Goal: Use online tool/utility: Utilize a website feature to perform a specific function

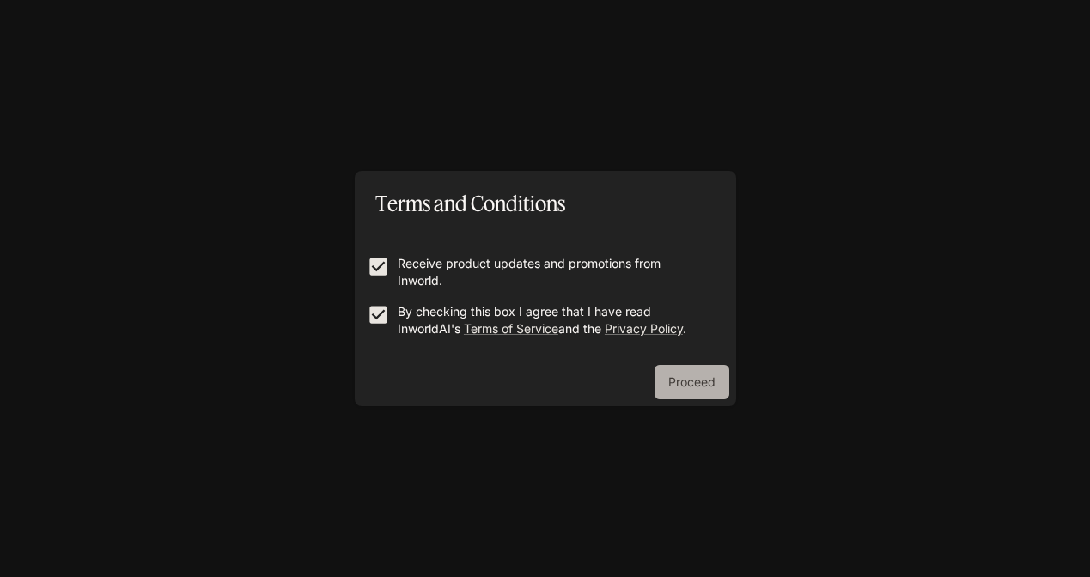
click at [705, 376] on button "Proceed" at bounding box center [692, 382] width 75 height 34
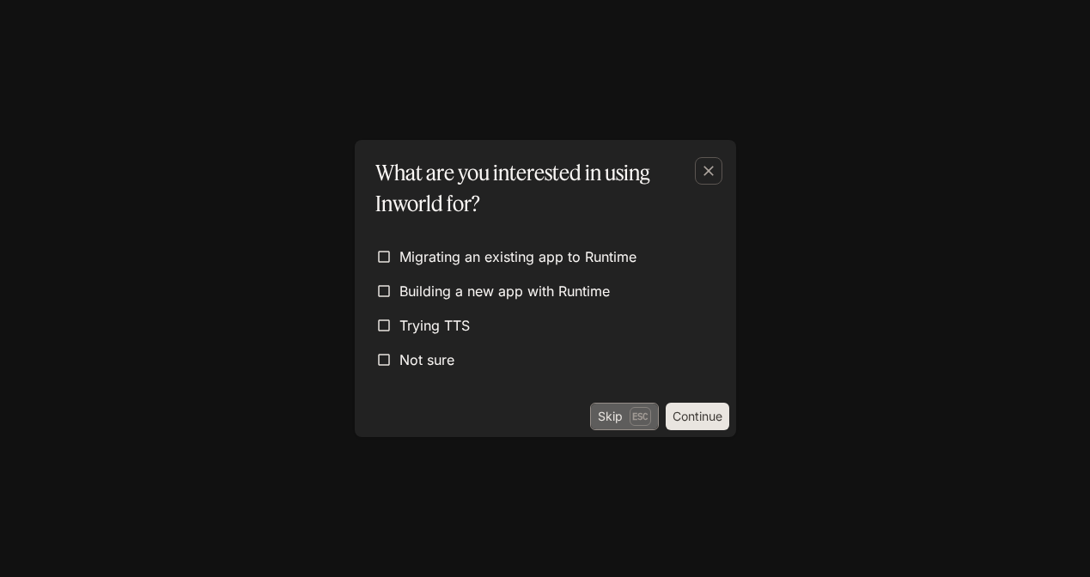
click at [624, 412] on button "Skip Esc" at bounding box center [624, 416] width 69 height 27
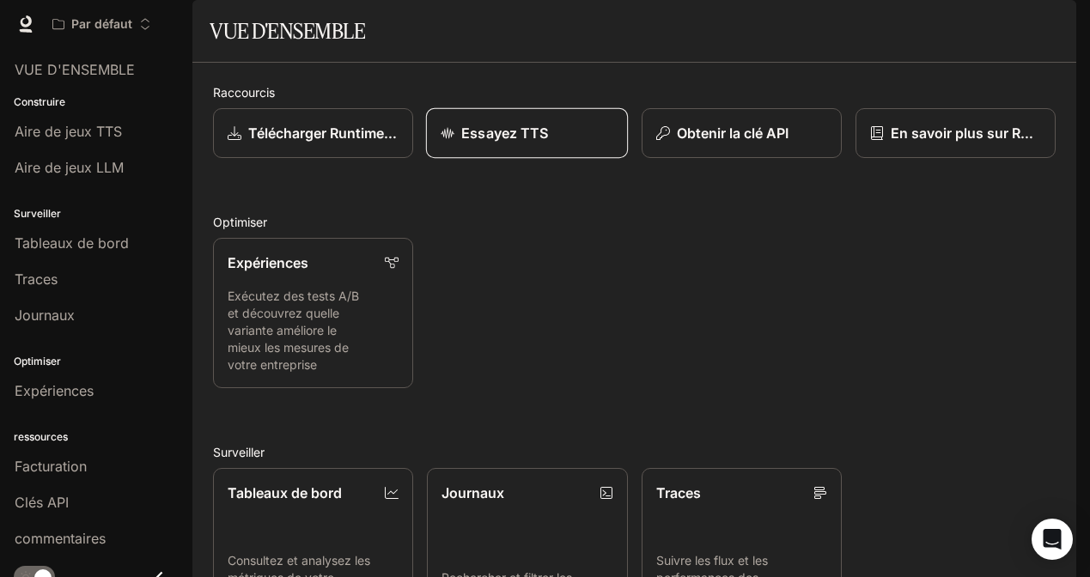
click at [476, 143] on p "Essayez TTS" at bounding box center [504, 133] width 87 height 21
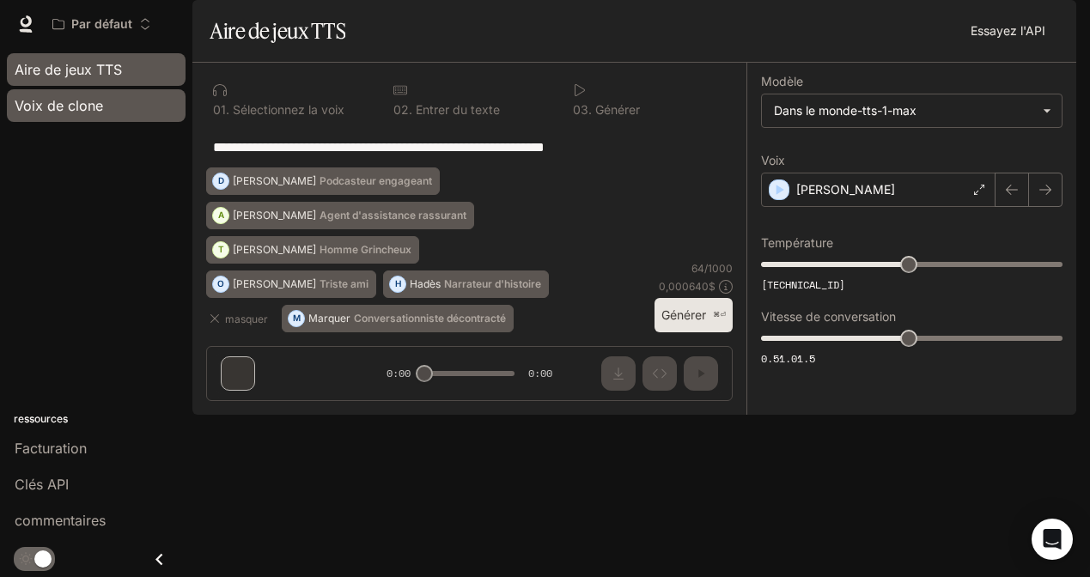
click at [130, 102] on div "Voix de clone" at bounding box center [96, 105] width 163 height 21
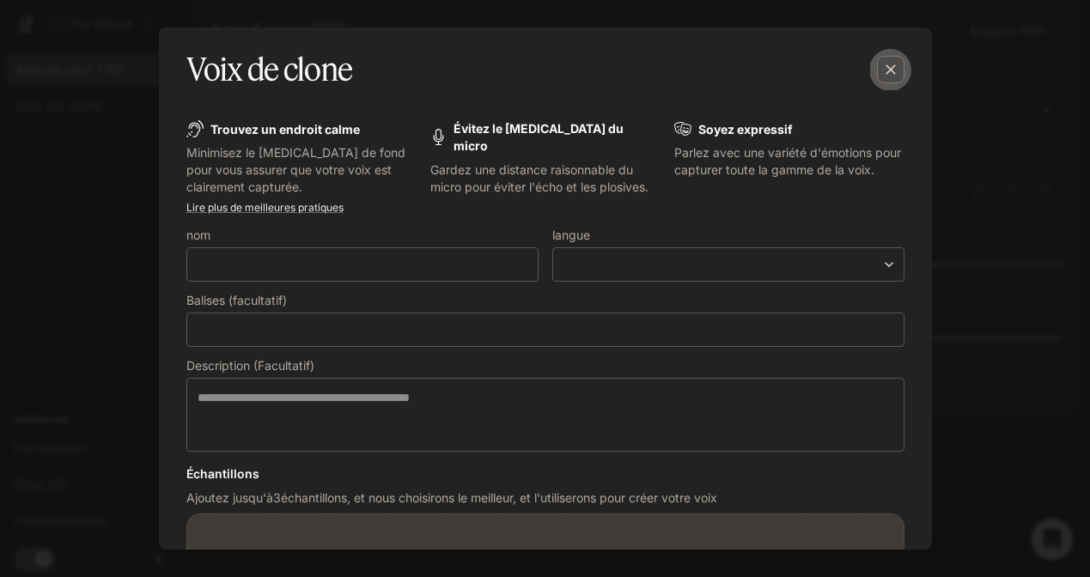
click at [893, 69] on icon "button" at bounding box center [890, 69] width 17 height 17
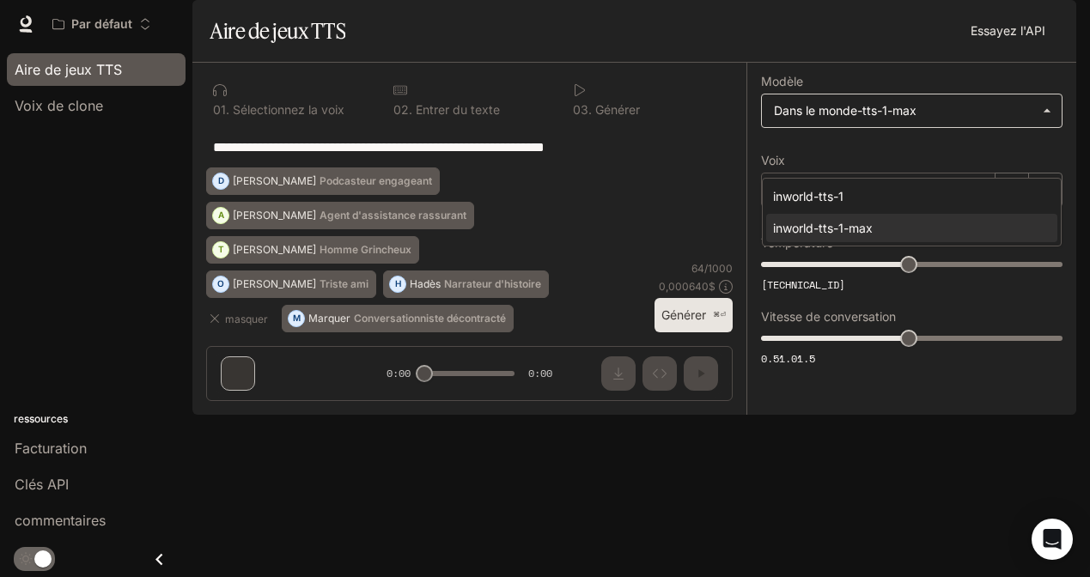
click at [978, 155] on body "**********" at bounding box center [545, 288] width 1090 height 577
click at [978, 155] on div at bounding box center [545, 288] width 1090 height 577
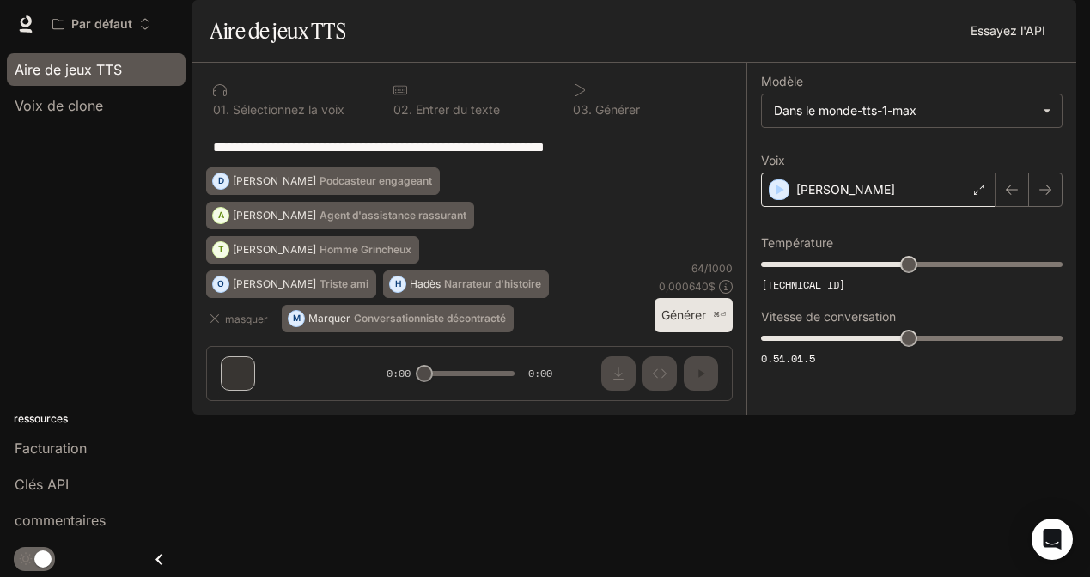
click at [987, 207] on div "[PERSON_NAME]" at bounding box center [878, 190] width 235 height 34
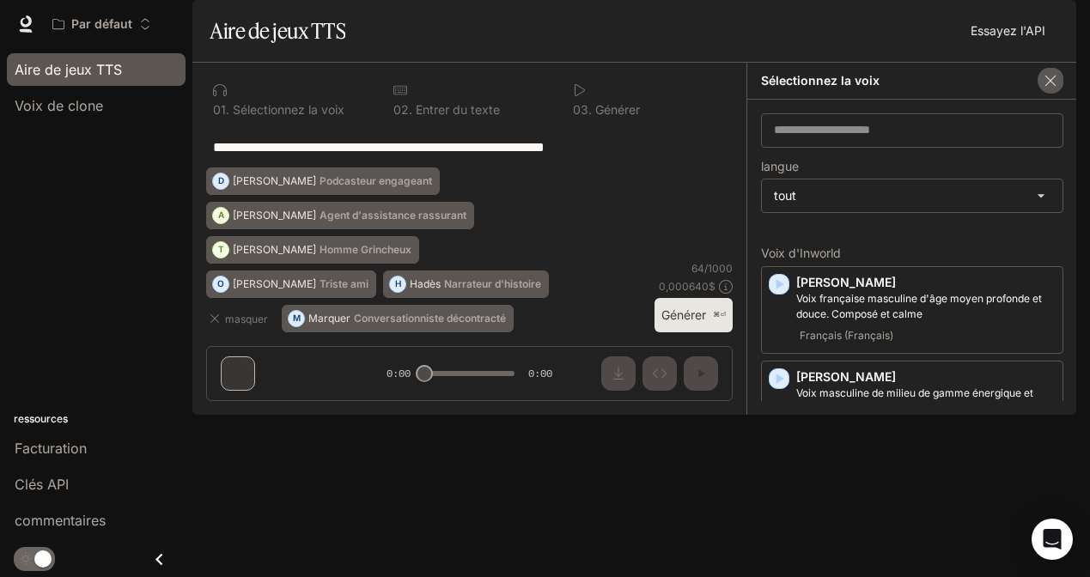
click at [1059, 94] on button "button" at bounding box center [1051, 81] width 26 height 26
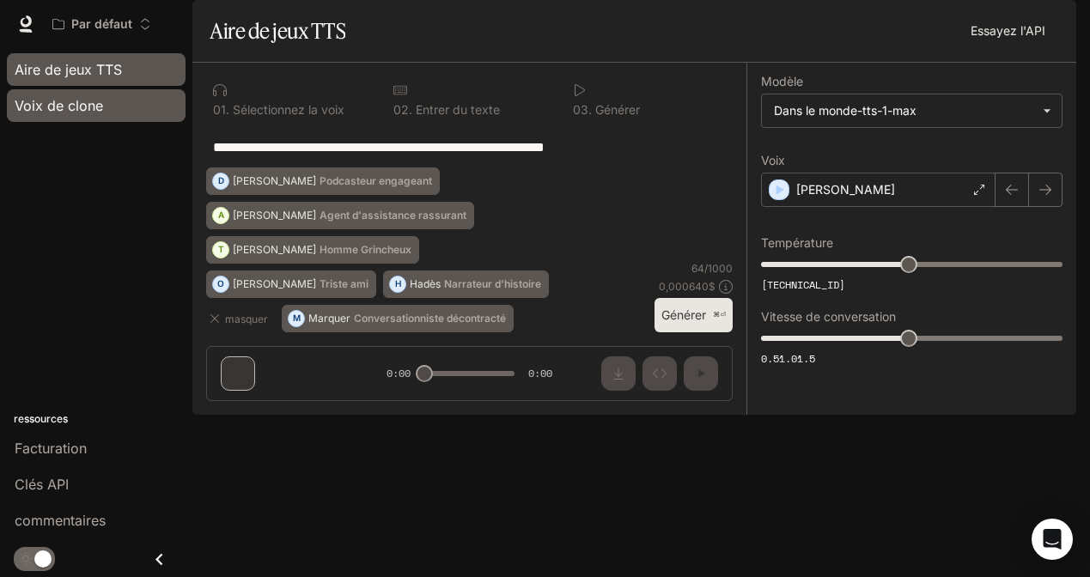
click at [83, 119] on link "Voix de clone" at bounding box center [96, 105] width 179 height 33
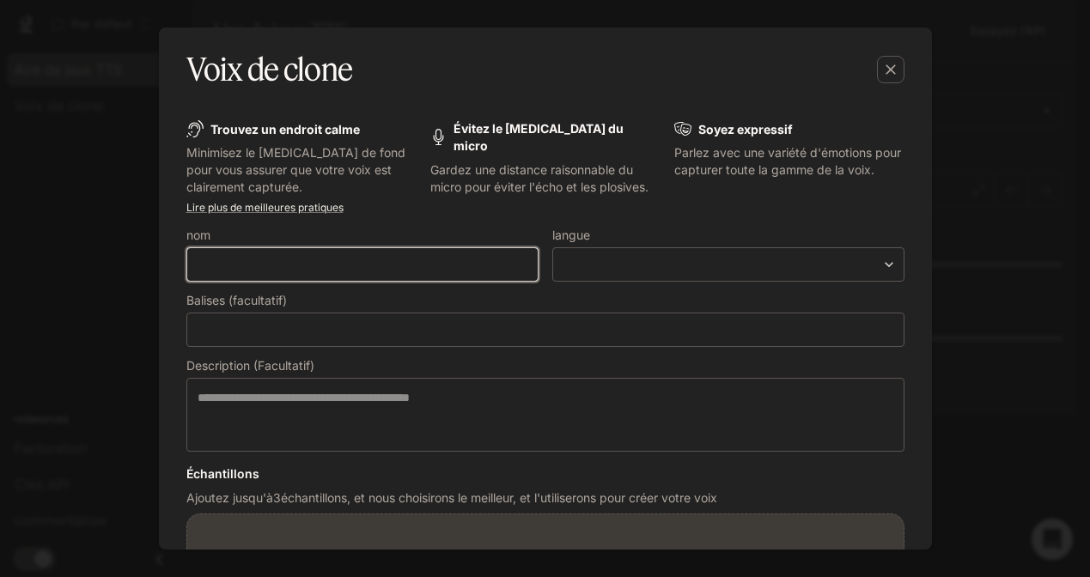
click at [418, 268] on input "text" at bounding box center [362, 264] width 350 height 17
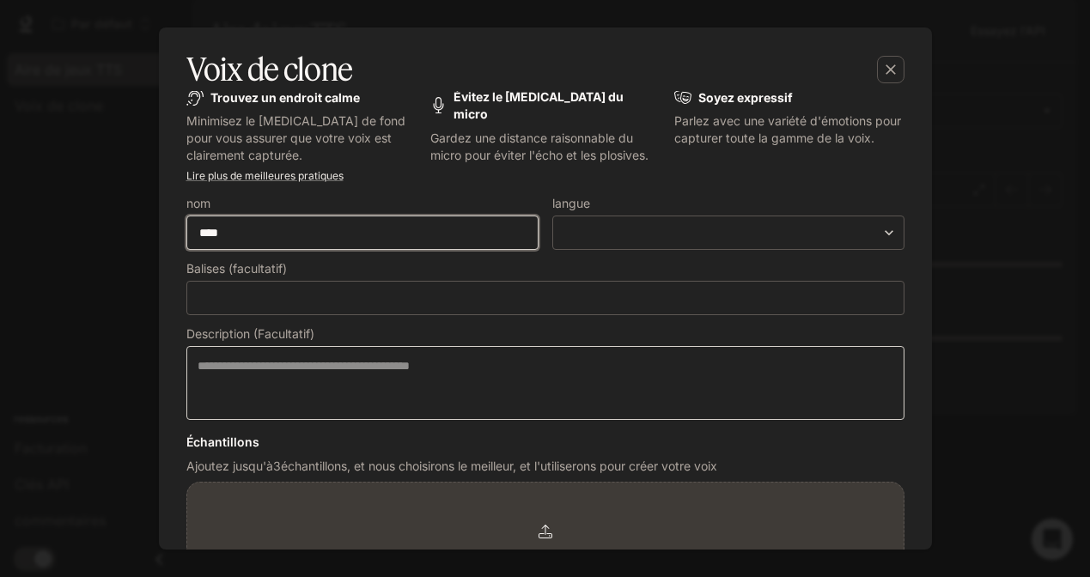
scroll to position [43, 0]
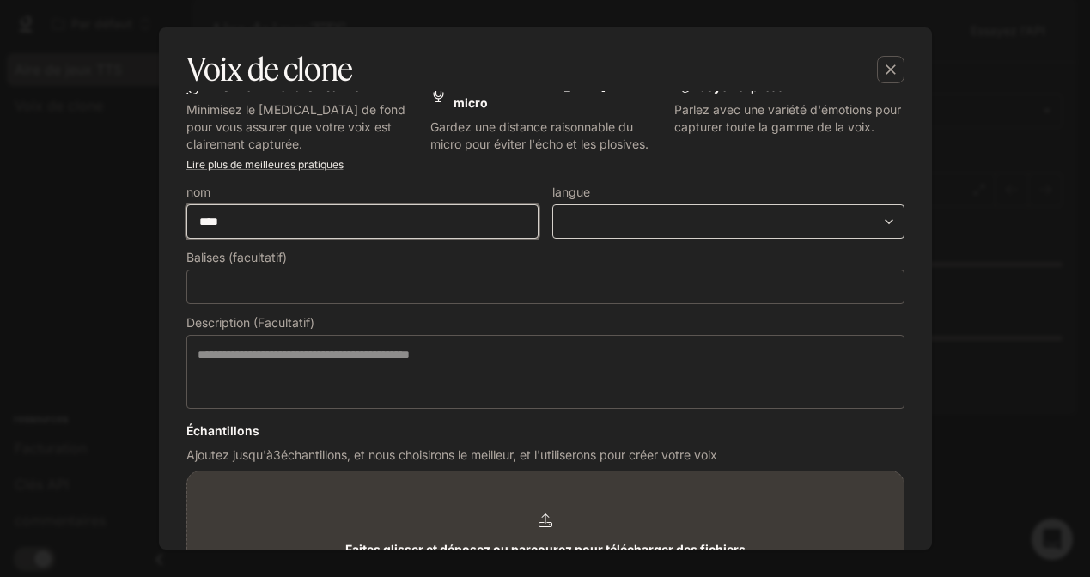
type input "****"
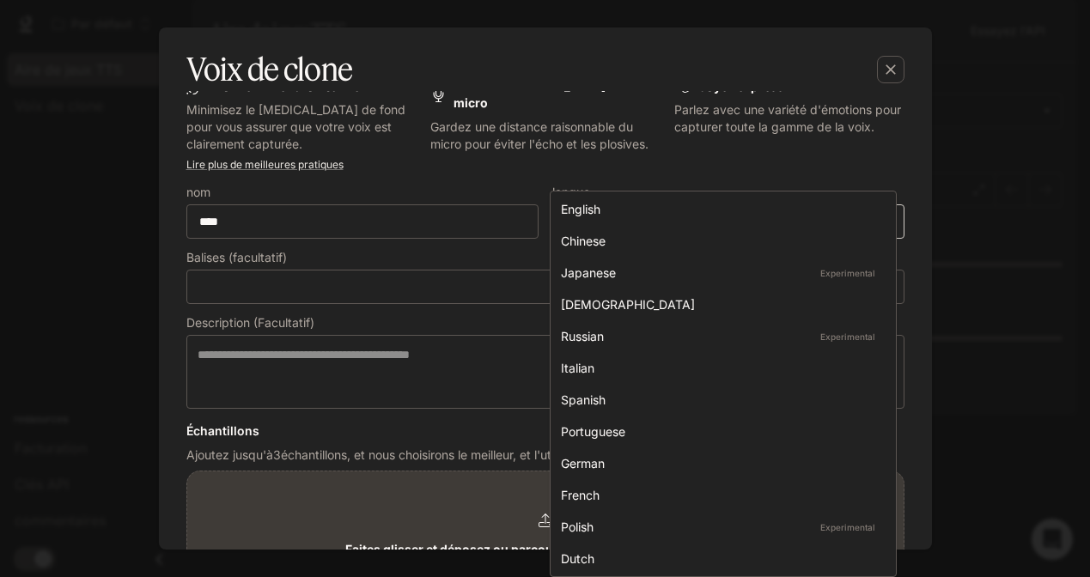
click at [692, 224] on body "**********" at bounding box center [545, 288] width 1090 height 577
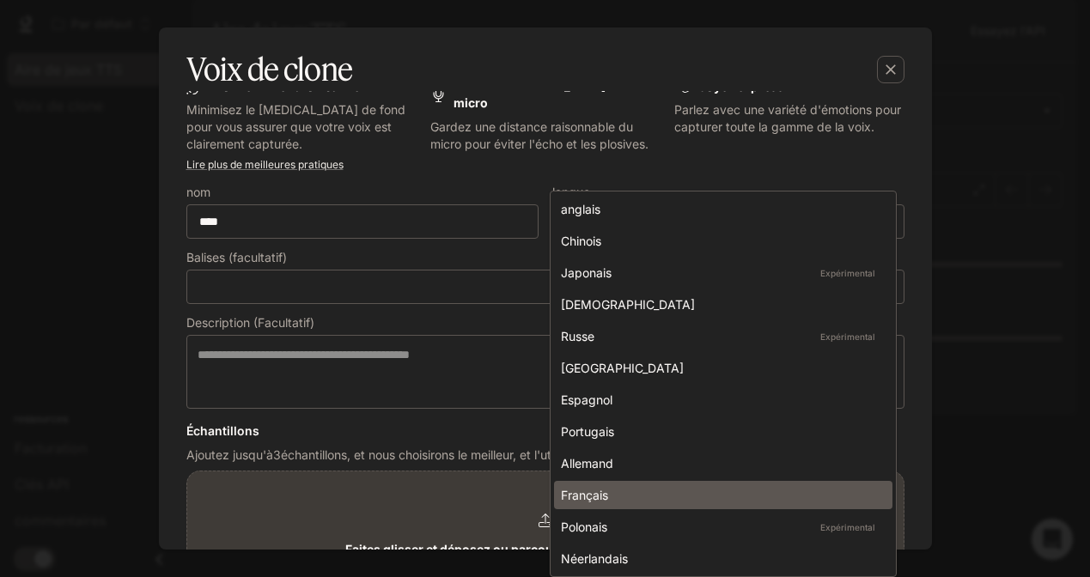
click at [646, 487] on div "Français" at bounding box center [720, 495] width 318 height 18
type input "*****"
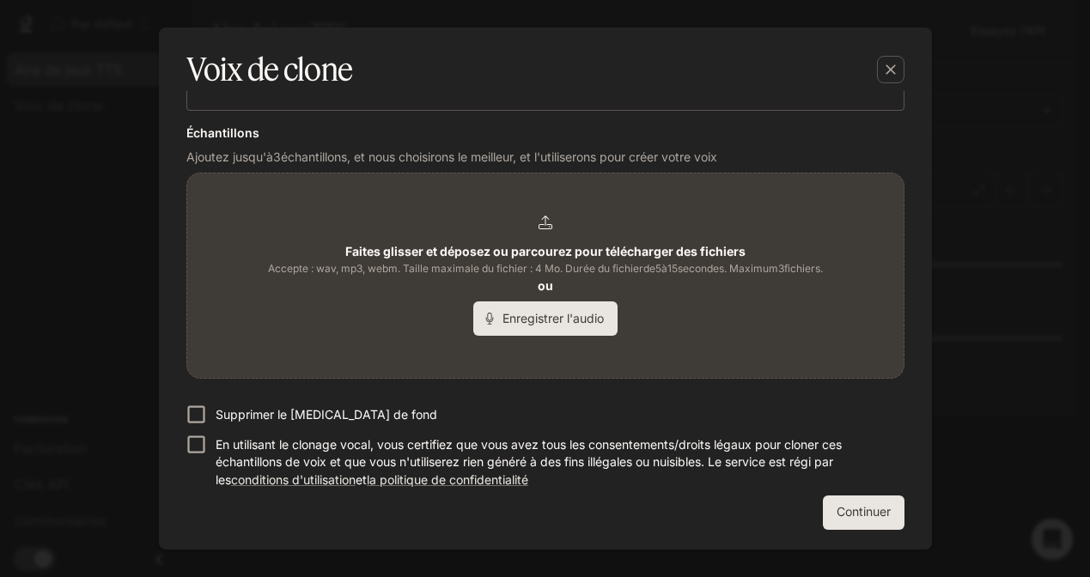
scroll to position [340, 0]
click at [585, 323] on button "Enregistrer l'audio" at bounding box center [545, 319] width 144 height 34
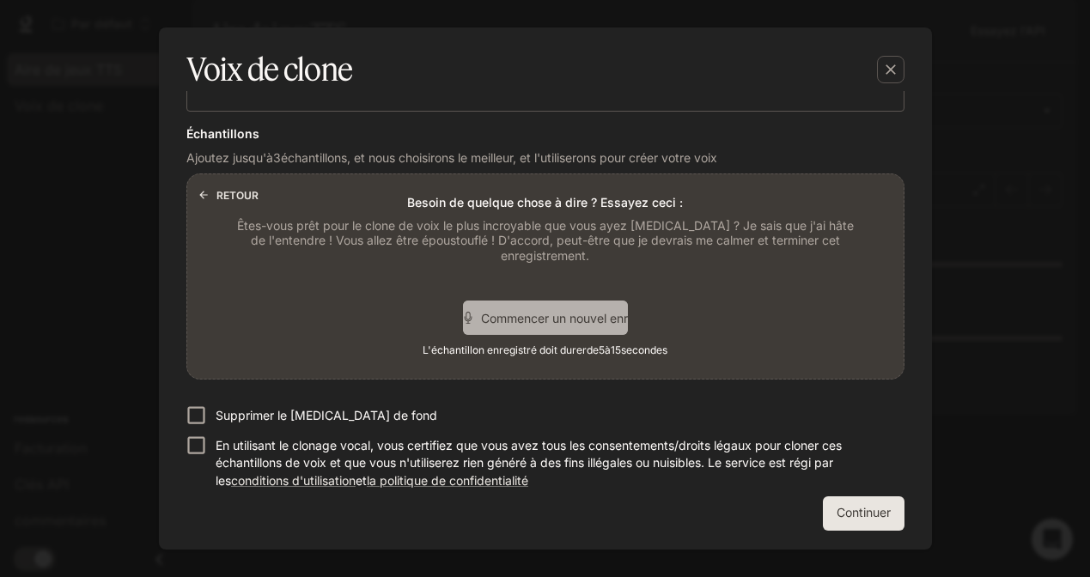
click at [585, 323] on span "Commencer un nouvel enregistrement" at bounding box center [556, 318] width 151 height 18
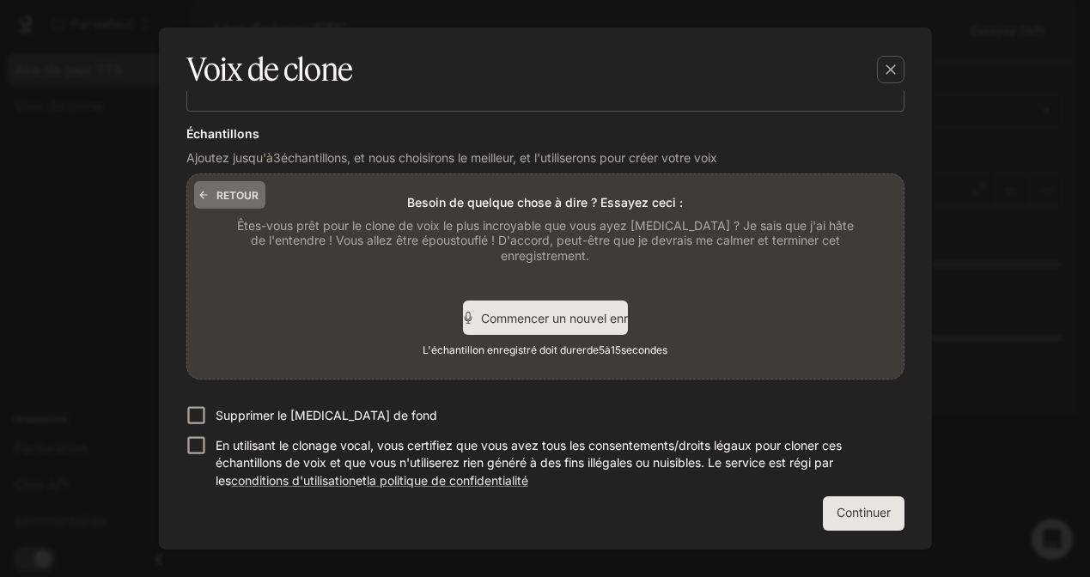
click at [219, 199] on button "RETOUR" at bounding box center [229, 194] width 71 height 27
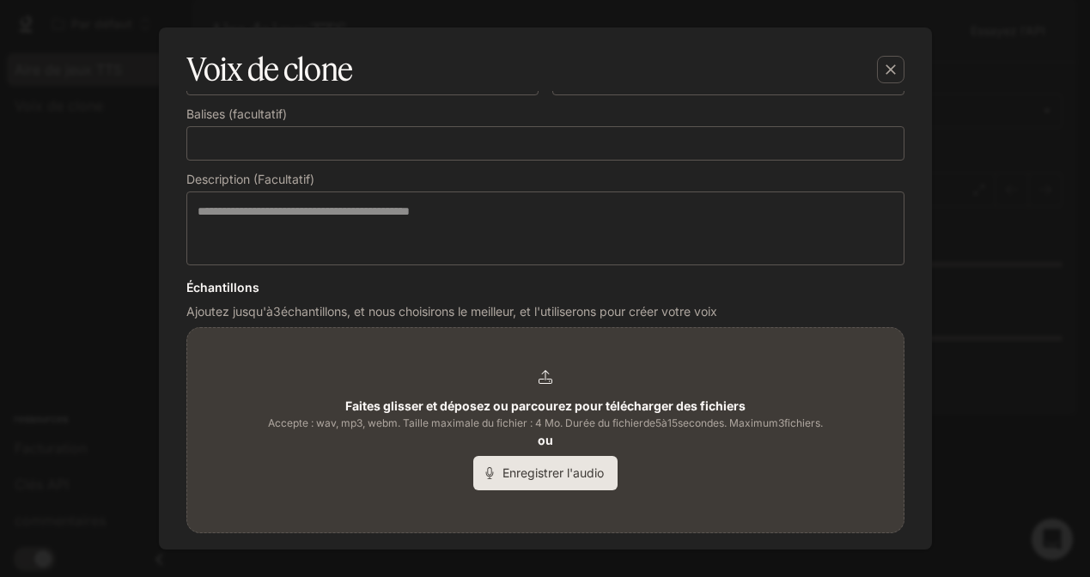
scroll to position [192, 0]
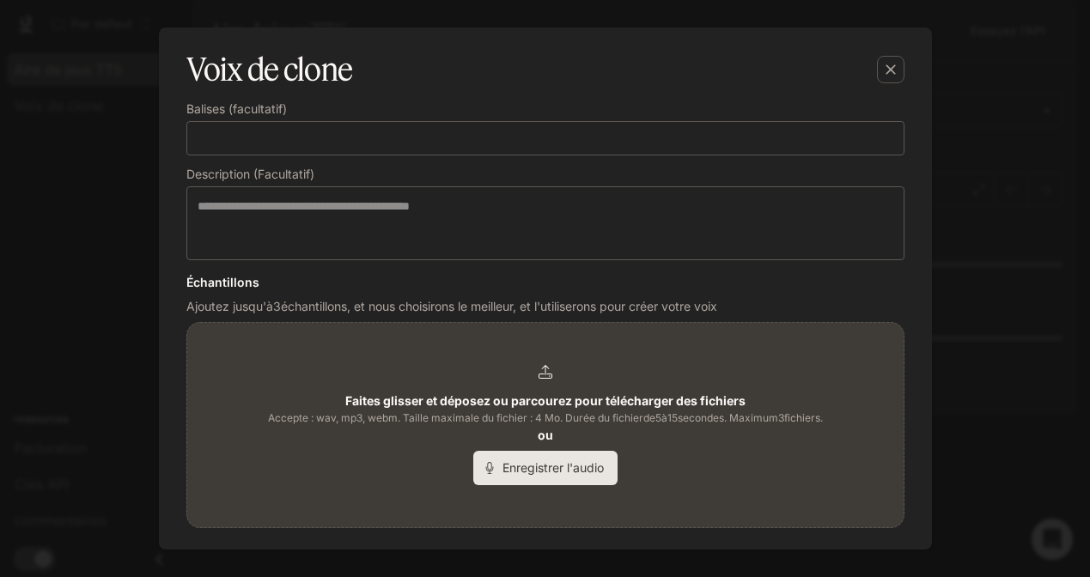
click at [542, 468] on button "Enregistrer l'audio" at bounding box center [545, 468] width 144 height 34
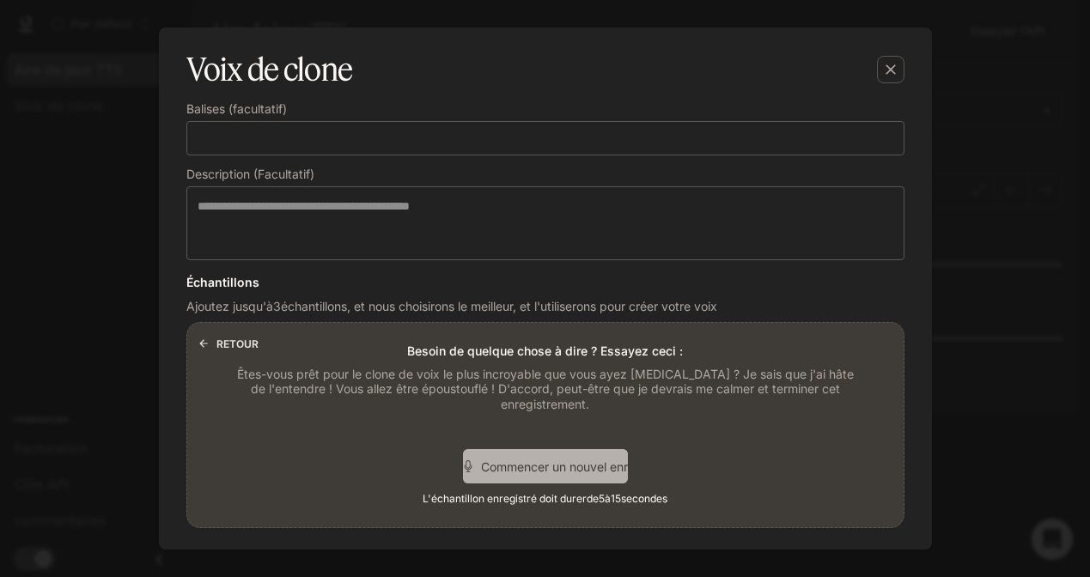
click at [552, 466] on span "Commencer un nouvel enregistrement" at bounding box center [556, 467] width 151 height 18
click at [546, 480] on div "Commencer un nouvel enregistrement" at bounding box center [545, 466] width 165 height 34
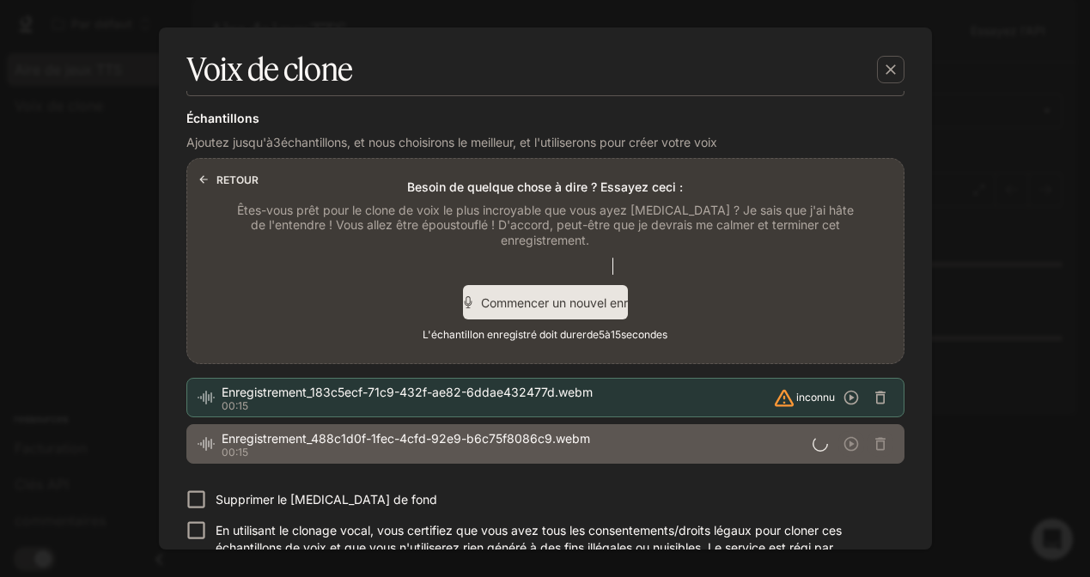
scroll to position [365, 0]
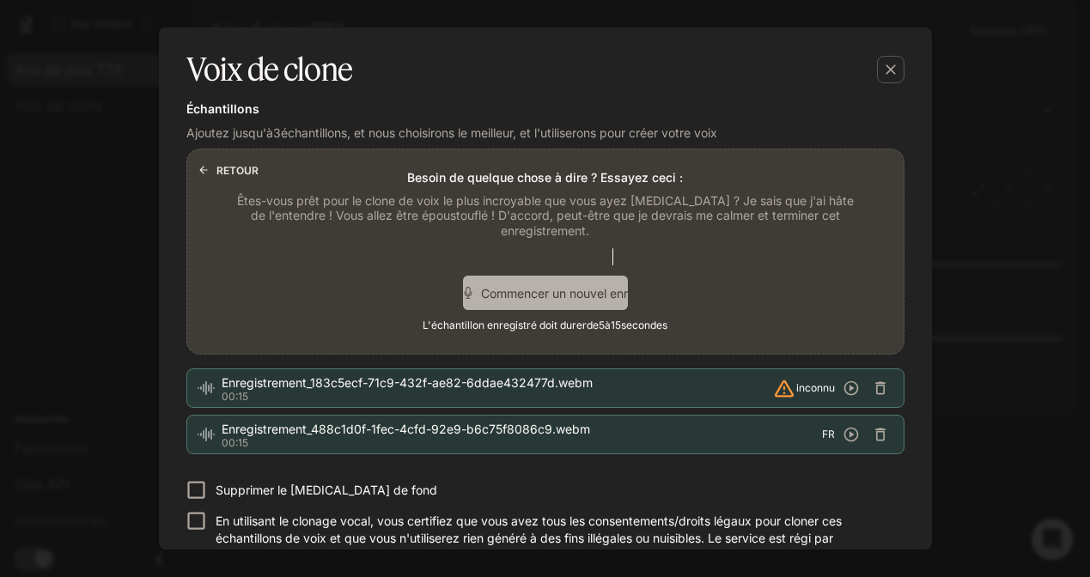
click at [518, 308] on div "Commencer un nouvel enregistrement" at bounding box center [545, 293] width 165 height 34
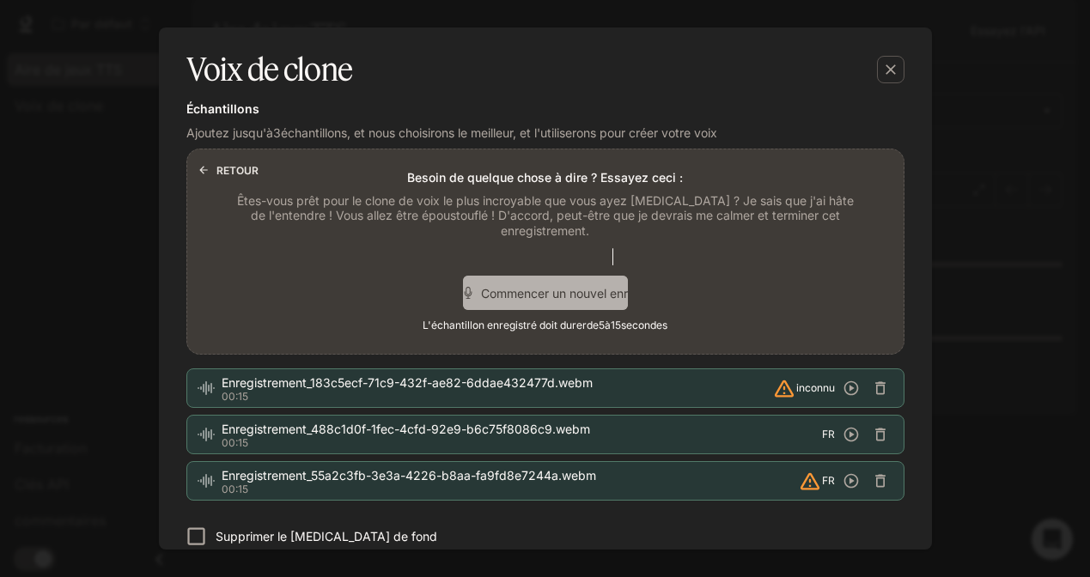
click at [518, 308] on div "Commencer un nouvel enregistrement" at bounding box center [545, 293] width 165 height 34
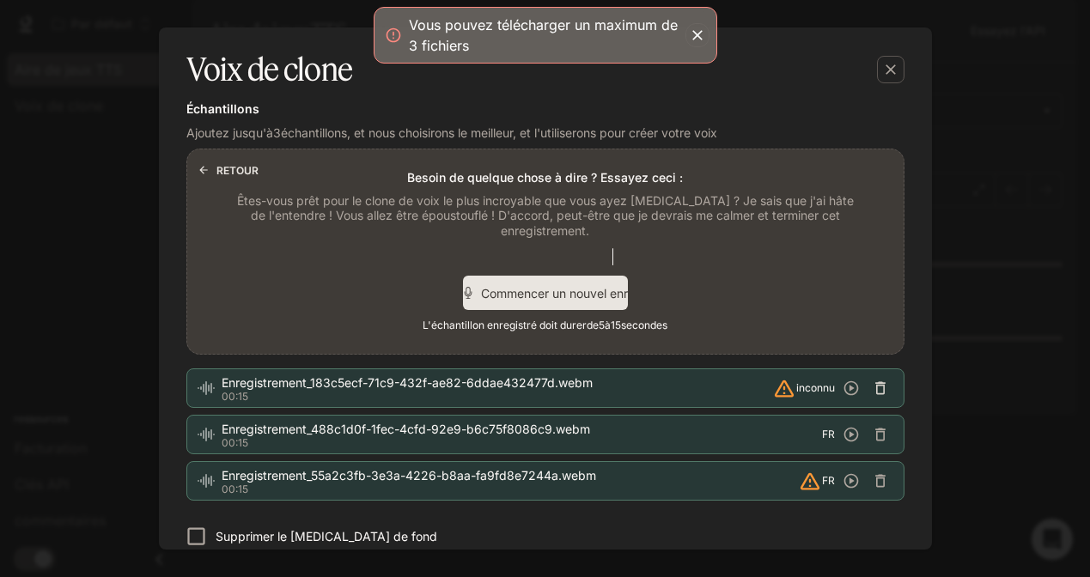
click at [885, 390] on button "button" at bounding box center [881, 388] width 26 height 26
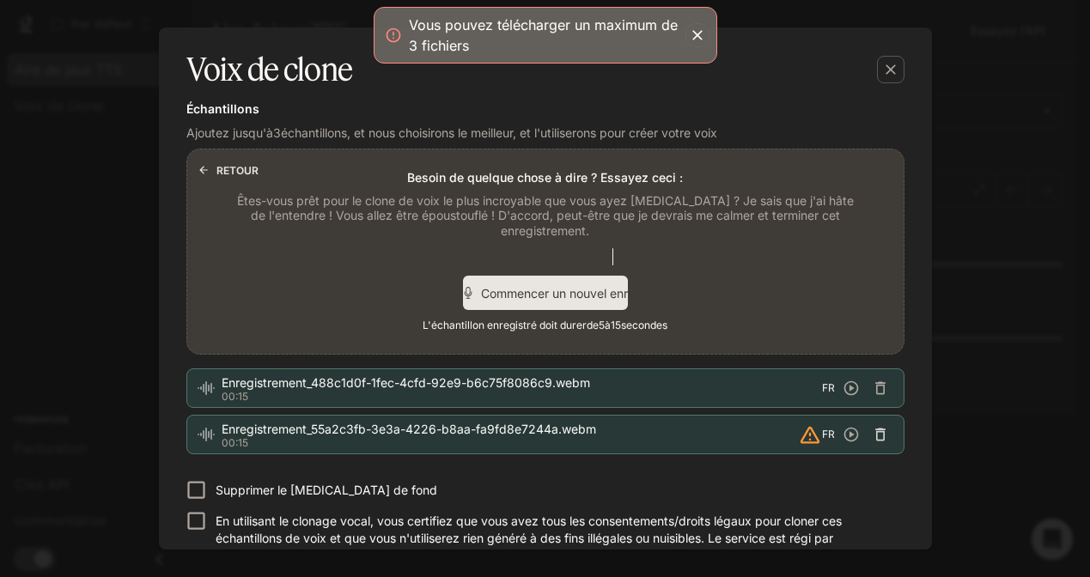
click at [876, 436] on icon "button" at bounding box center [880, 435] width 10 height 13
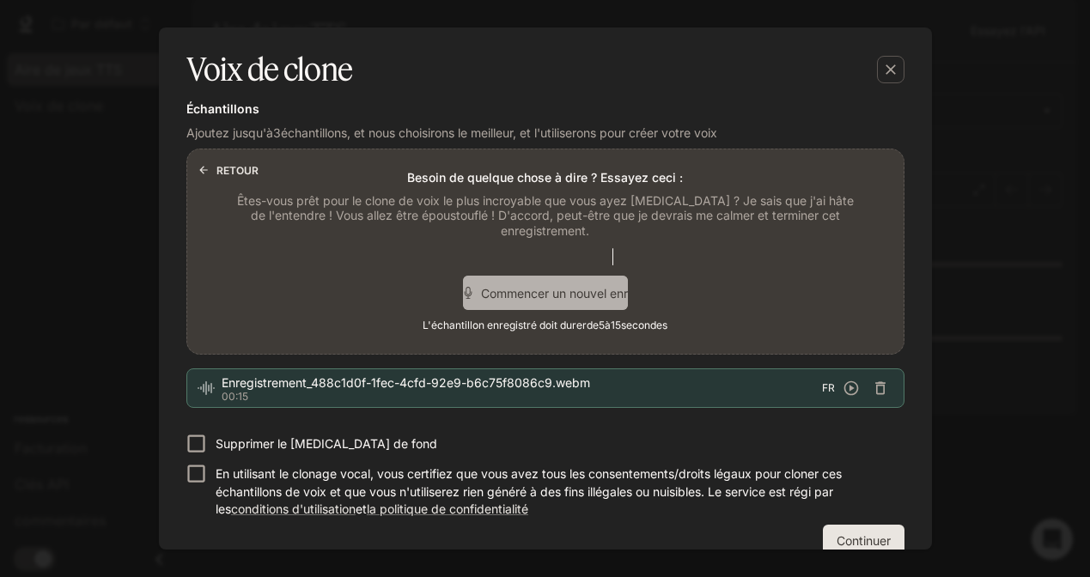
click at [582, 289] on span "Commencer un nouvel enregistrement" at bounding box center [556, 293] width 151 height 18
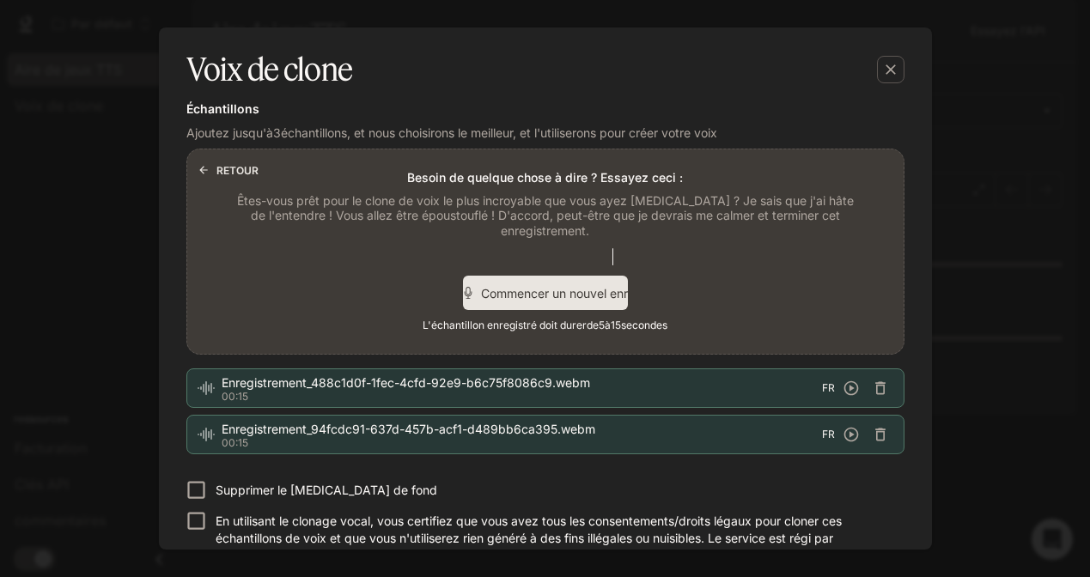
click at [303, 494] on p "Supprimer le [MEDICAL_DATA] de fond" at bounding box center [327, 490] width 222 height 17
click at [277, 515] on p "En utilisant le clonage vocal, vous certifiez que vous avez tous les consenteme…" at bounding box center [553, 539] width 675 height 52
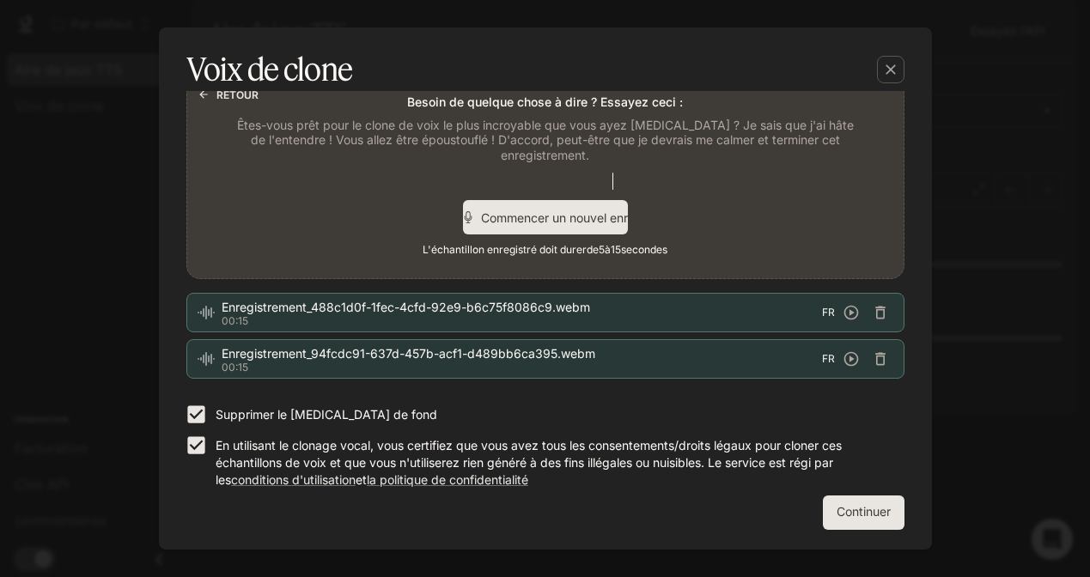
scroll to position [440, 0]
click at [853, 522] on button "Continuer" at bounding box center [864, 513] width 82 height 34
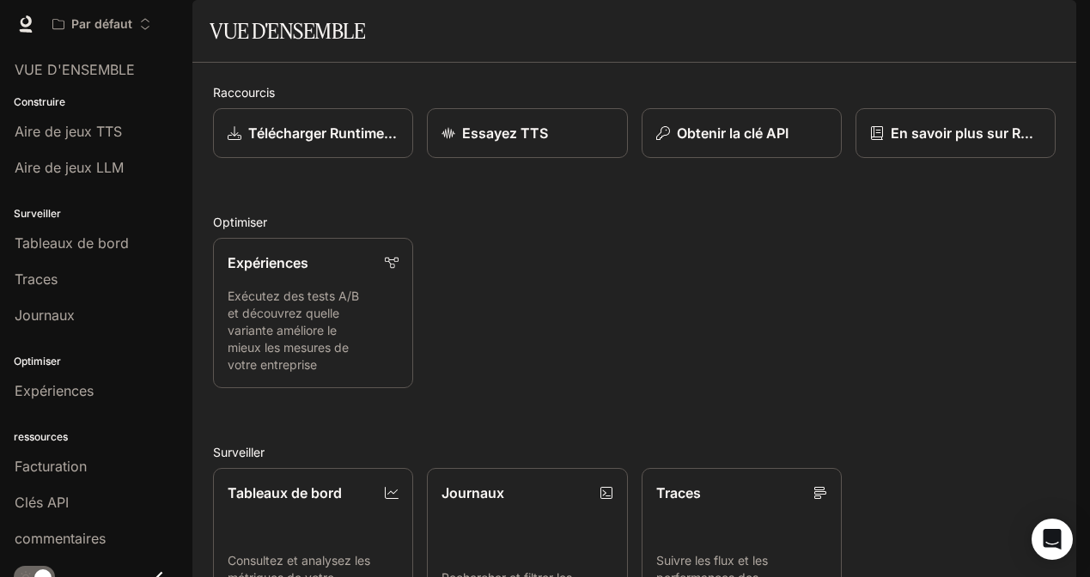
scroll to position [-3, -1]
